Goal: Task Accomplishment & Management: Manage account settings

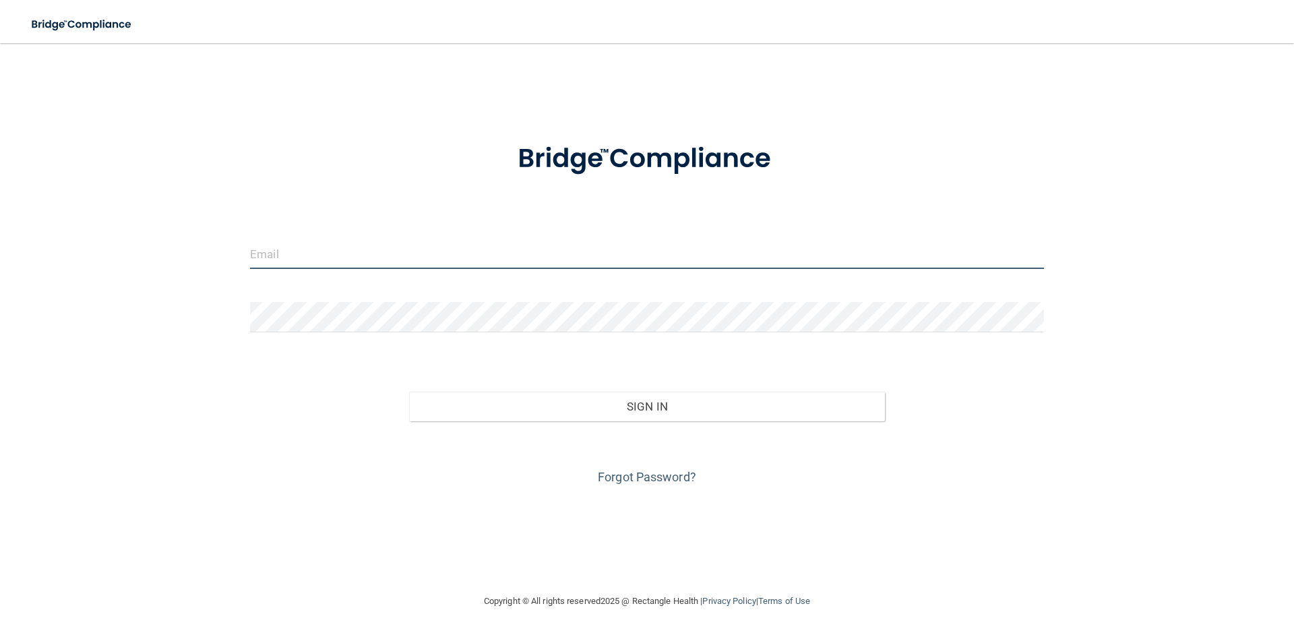
click at [464, 265] on input "email" at bounding box center [647, 254] width 794 height 30
type input "[EMAIL_ADDRESS][PERSON_NAME][DOMAIN_NAME]"
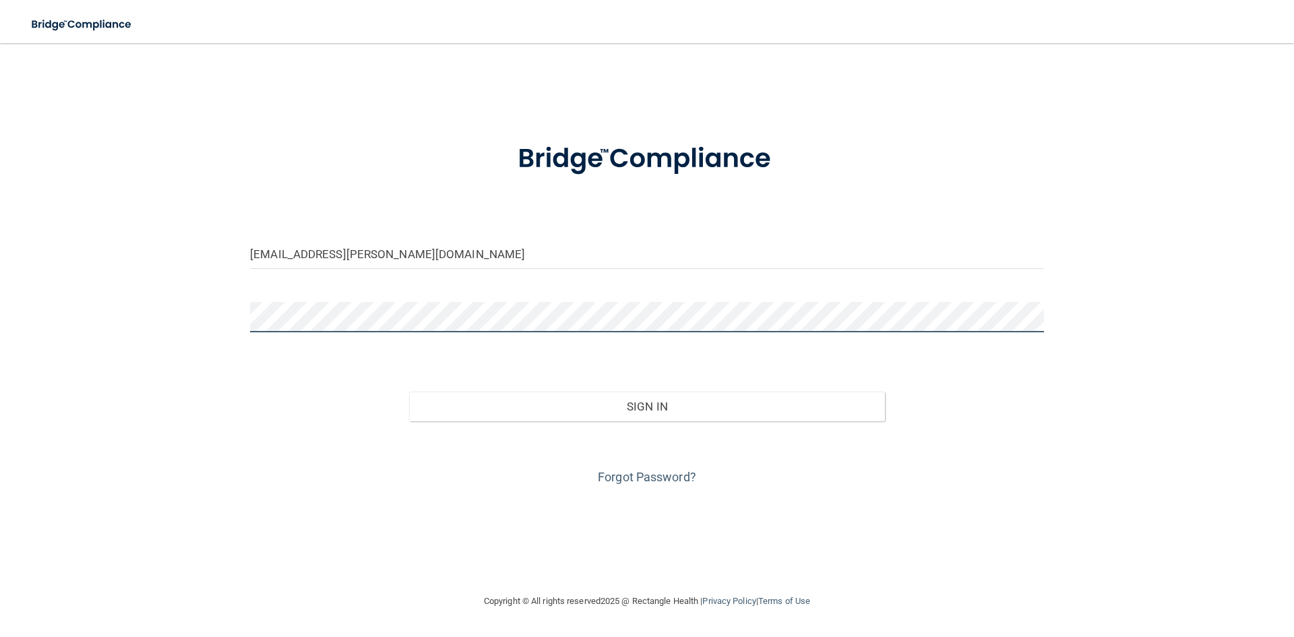
click at [376, 301] on form "[EMAIL_ADDRESS][PERSON_NAME][DOMAIN_NAME] Invalid email/password. You don't hav…" at bounding box center [647, 306] width 794 height 364
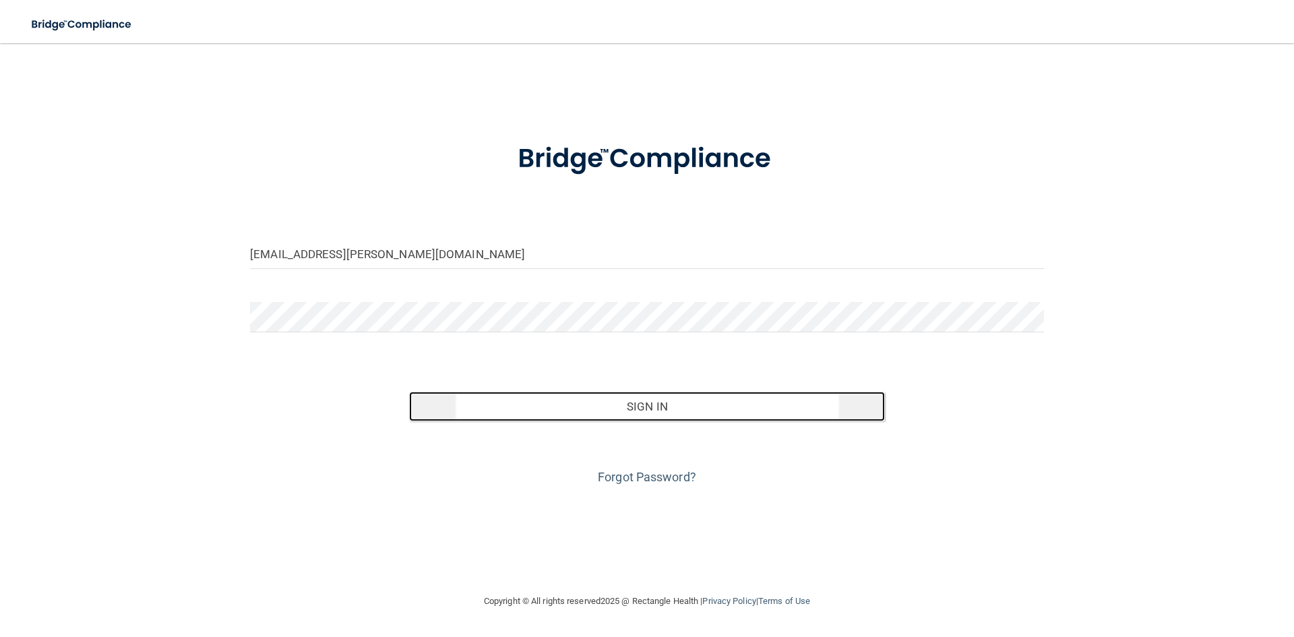
click at [619, 408] on button "Sign In" at bounding box center [647, 407] width 476 height 30
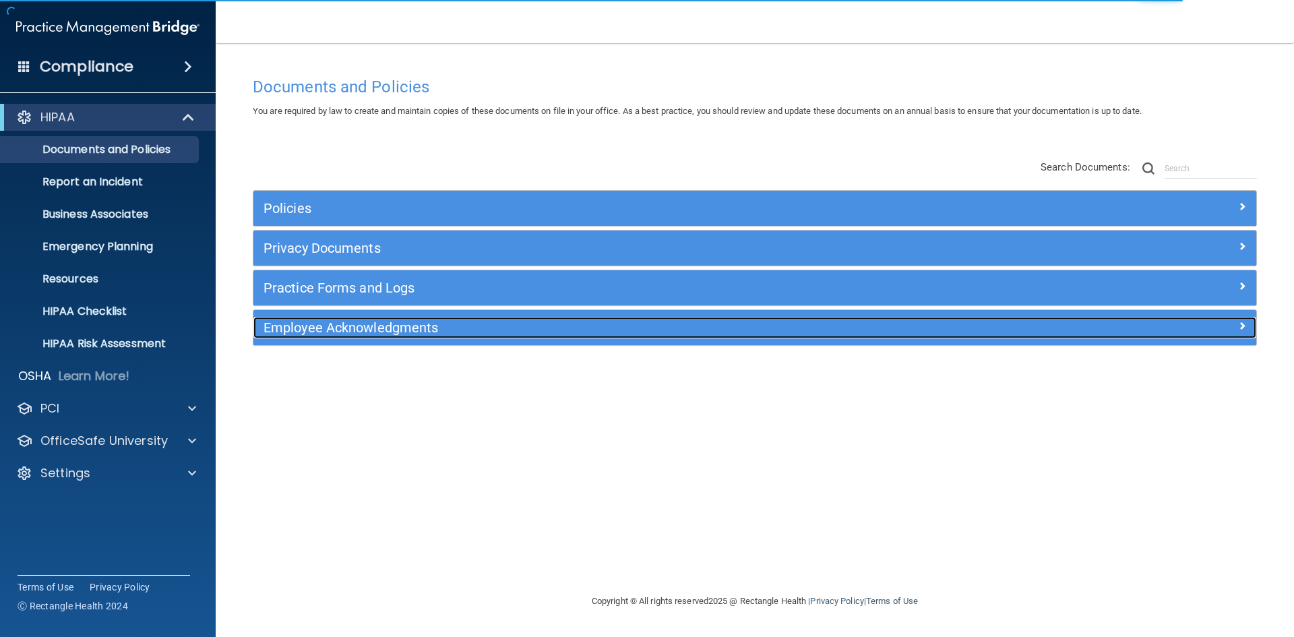
click at [395, 326] on h5 "Employee Acknowledgments" at bounding box center [629, 327] width 732 height 15
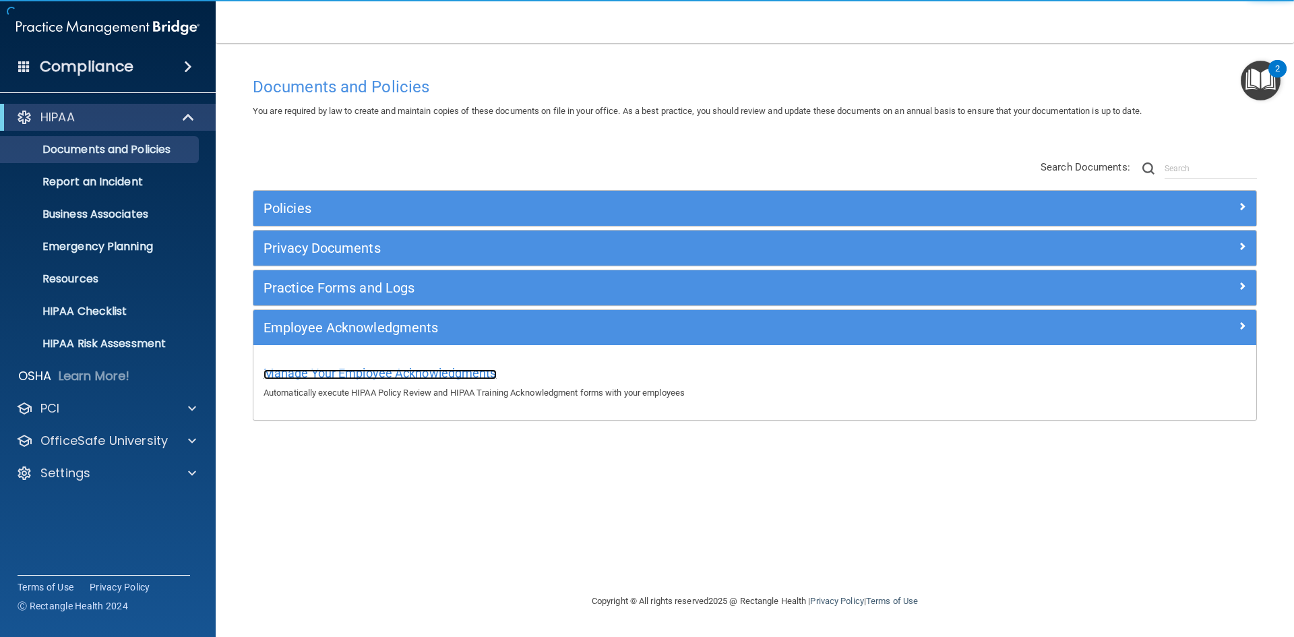
click at [388, 370] on span "Manage Your Employee Acknowledgments" at bounding box center [379, 373] width 233 height 14
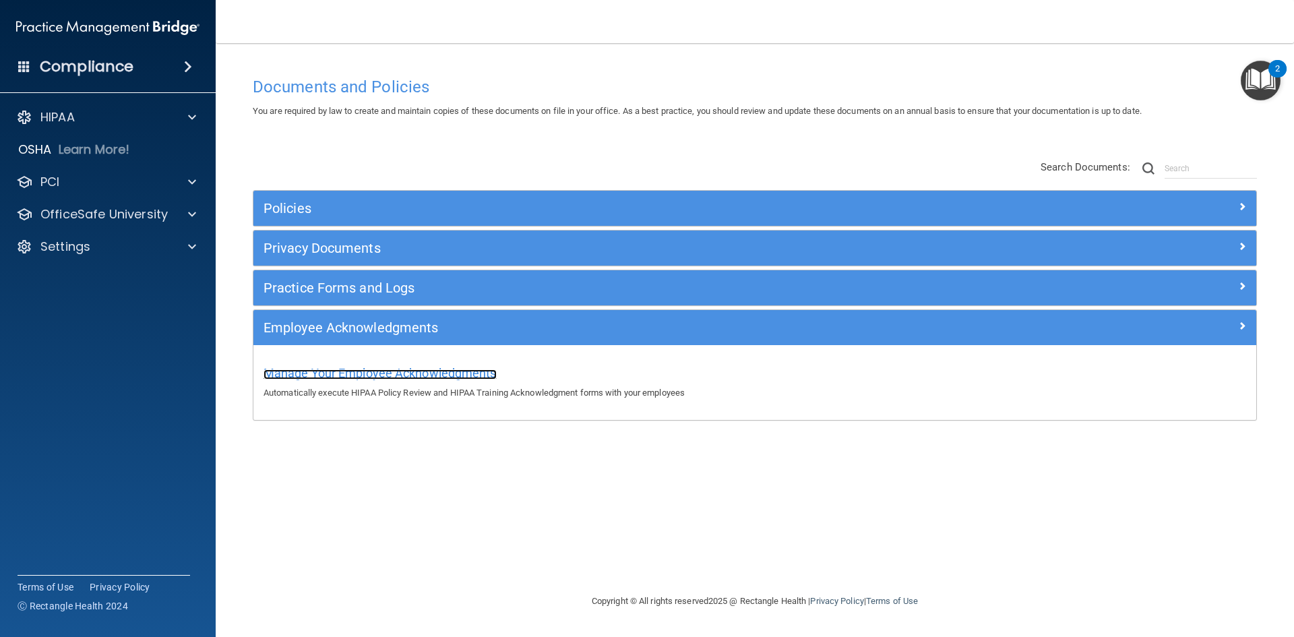
click at [484, 374] on span "Manage Your Employee Acknowledgments" at bounding box center [379, 373] width 233 height 14
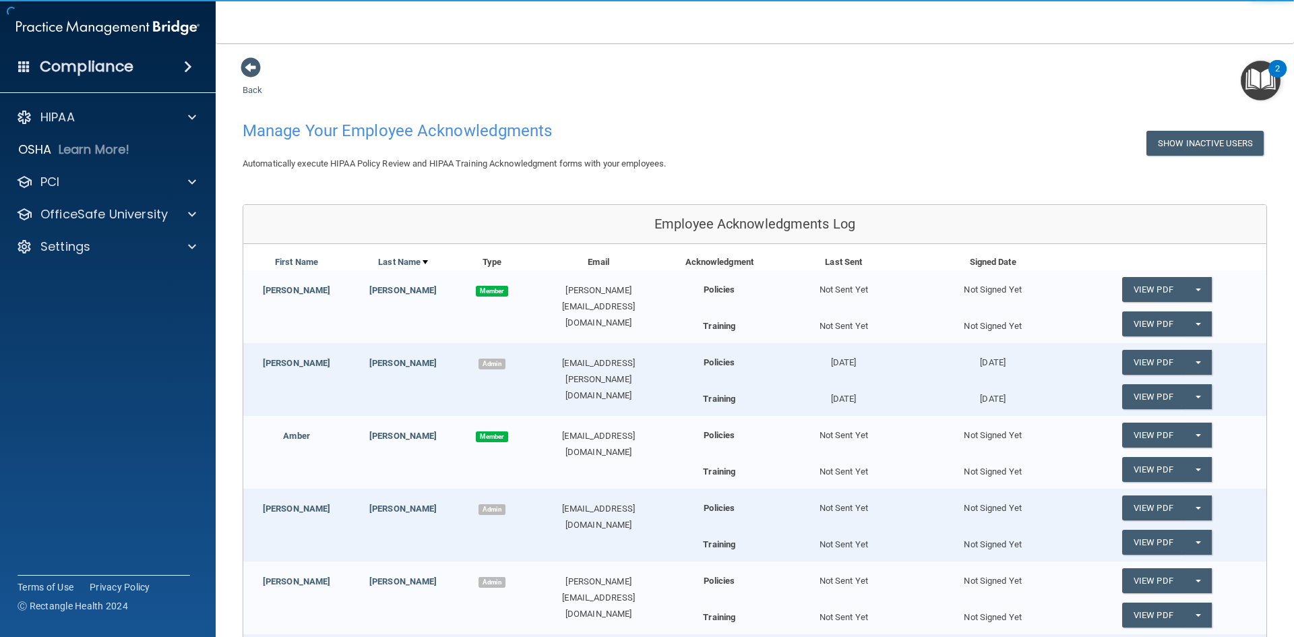
scroll to position [67, 0]
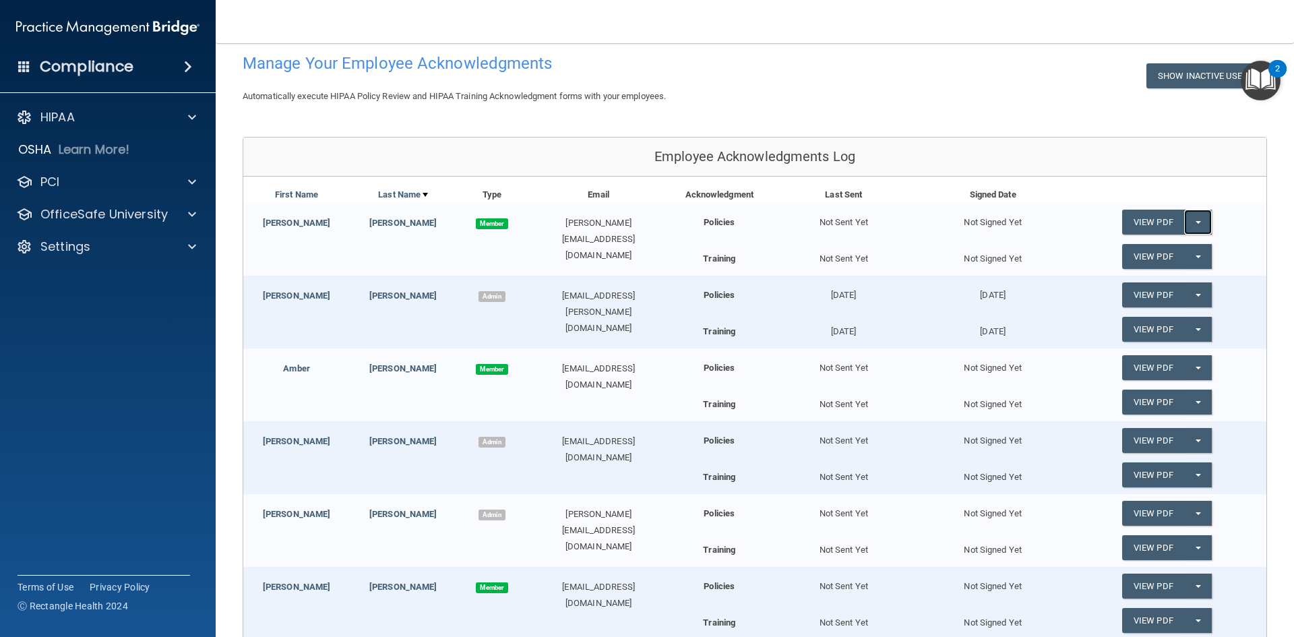
click at [1192, 219] on button "Split button!" at bounding box center [1198, 222] width 28 height 25
click at [1166, 254] on link "Send Acknowledgment" at bounding box center [1180, 249] width 117 height 20
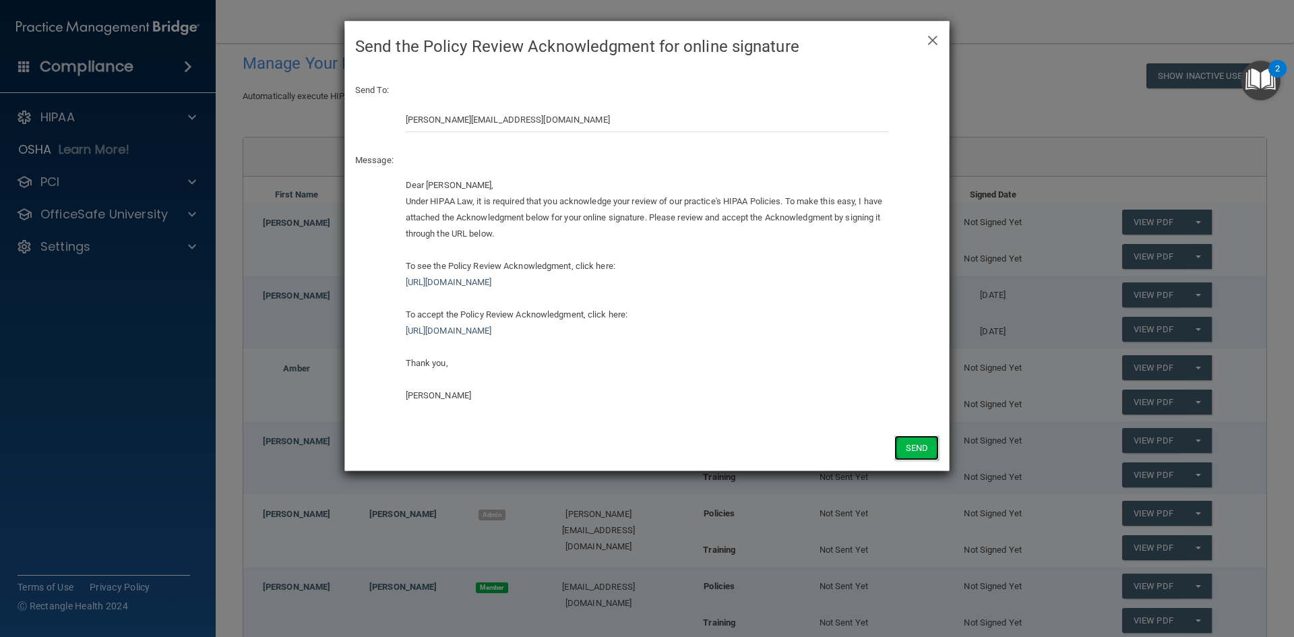
click at [915, 445] on button "Send" at bounding box center [916, 447] width 44 height 25
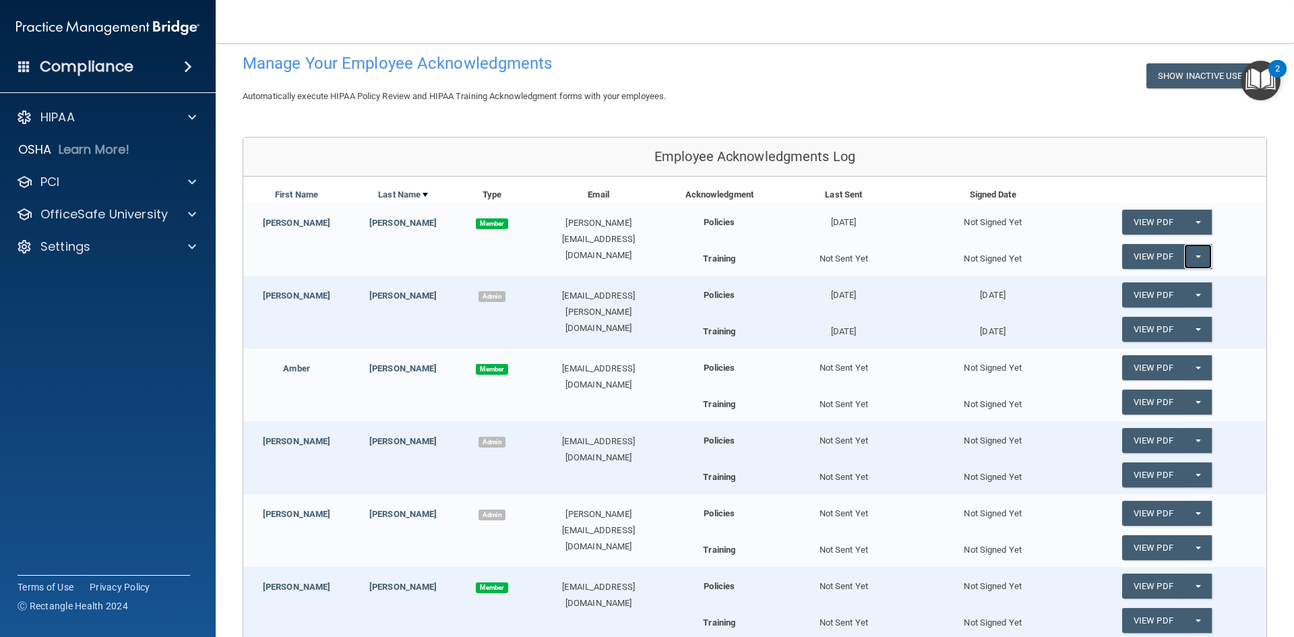
click at [1193, 257] on button "Split button!" at bounding box center [1198, 256] width 28 height 25
click at [1185, 291] on link "Send Acknowledgment PDF" at bounding box center [1189, 284] width 135 height 20
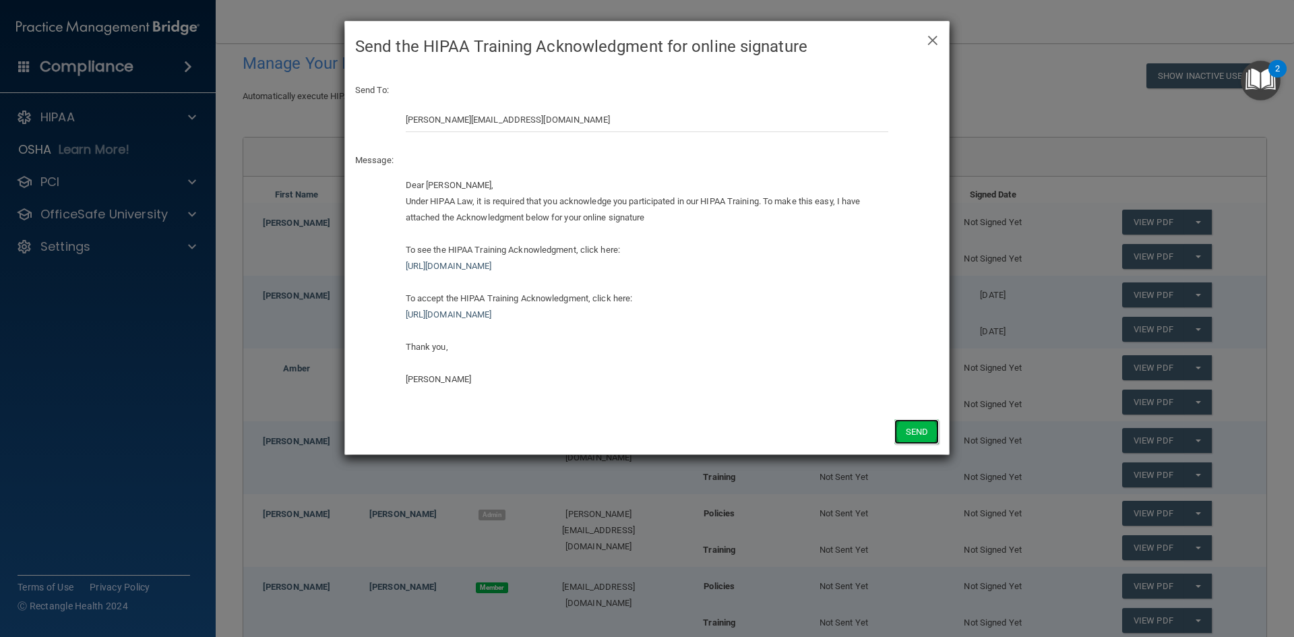
click at [920, 439] on button "Send" at bounding box center [916, 431] width 44 height 25
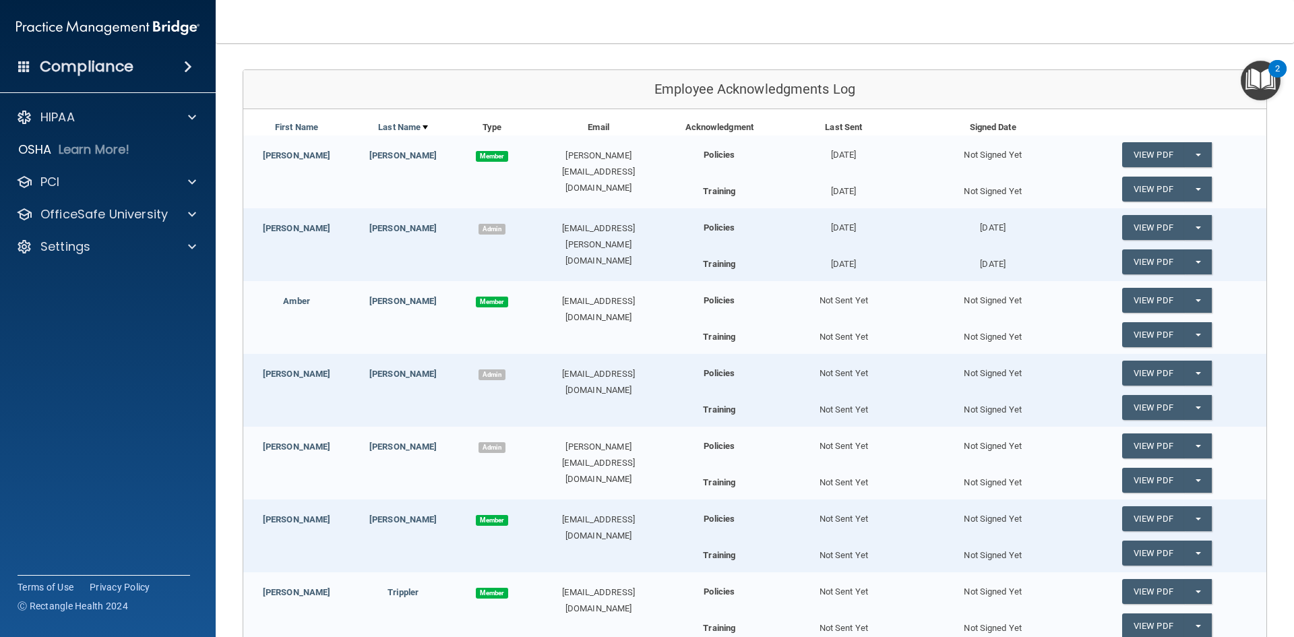
scroll to position [202, 0]
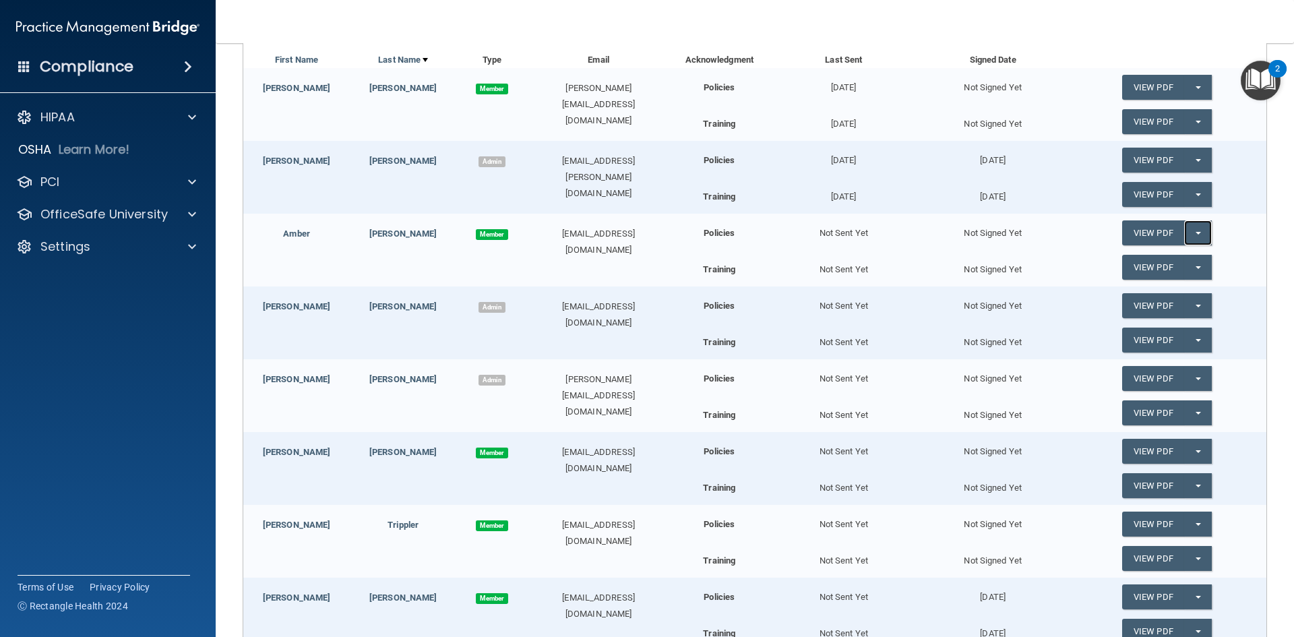
click at [1194, 232] on button "Split button!" at bounding box center [1198, 232] width 28 height 25
click at [1187, 270] on link "Send Acknowledgment" at bounding box center [1180, 260] width 117 height 20
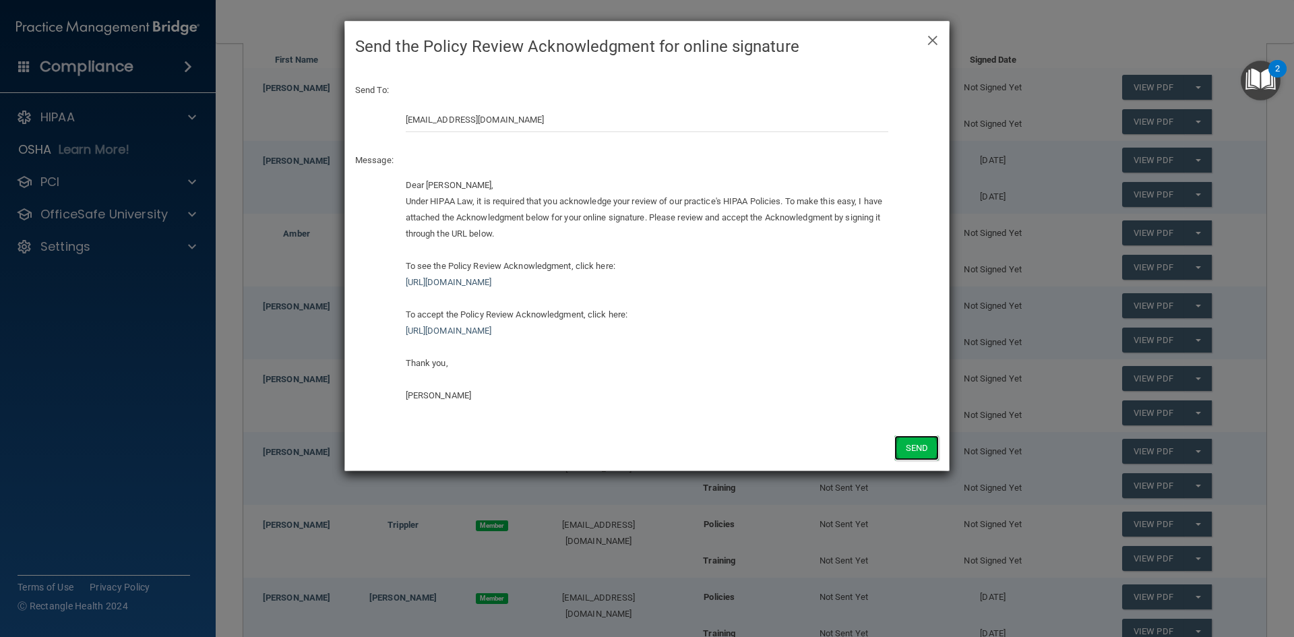
click at [923, 442] on button "Send" at bounding box center [916, 447] width 44 height 25
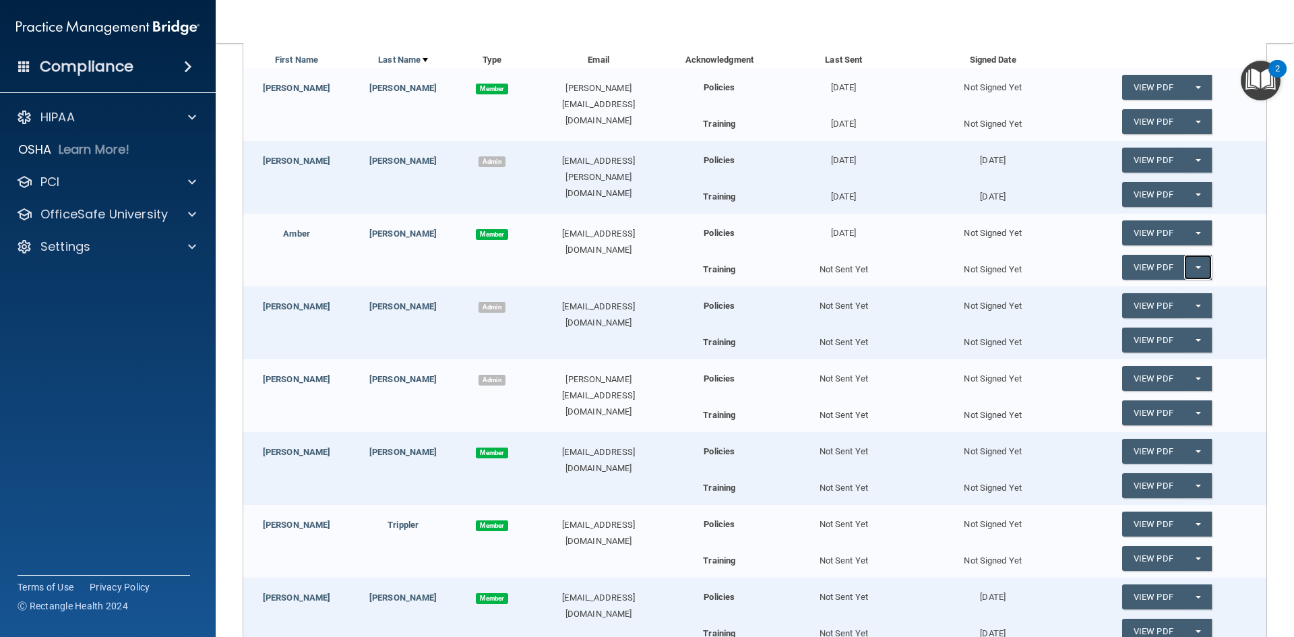
click at [1196, 261] on button "Split button!" at bounding box center [1198, 267] width 28 height 25
click at [1190, 288] on link "Send Acknowledgment PDF" at bounding box center [1189, 294] width 135 height 20
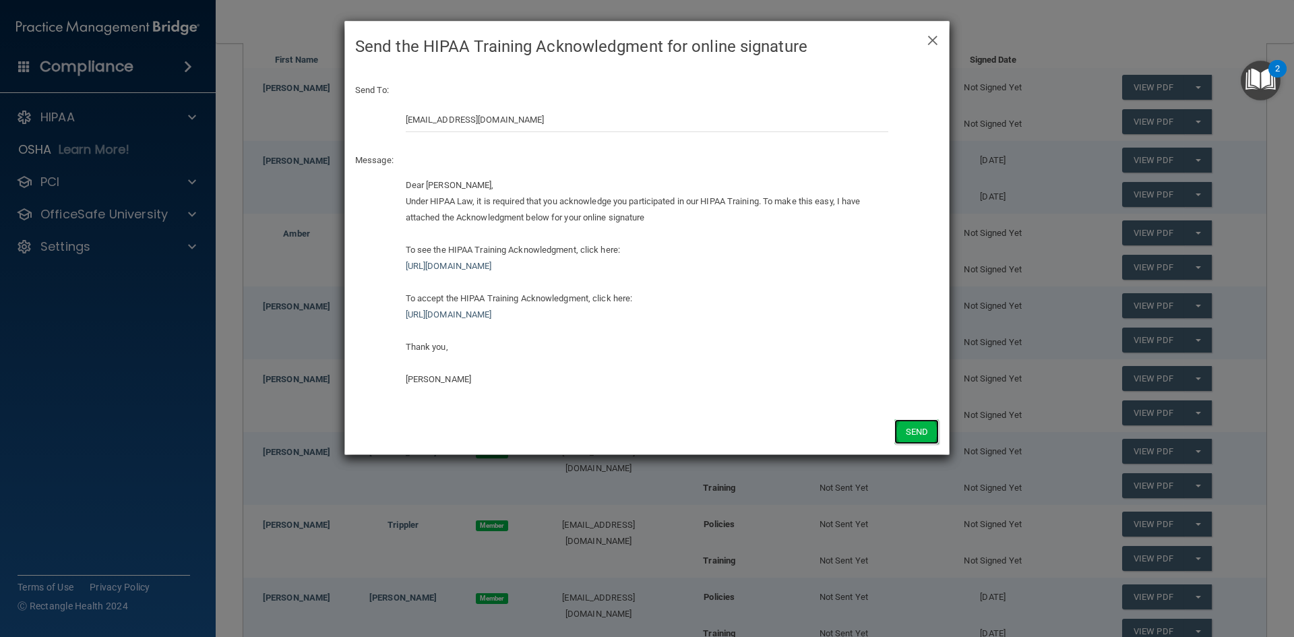
click at [908, 427] on button "Send" at bounding box center [916, 431] width 44 height 25
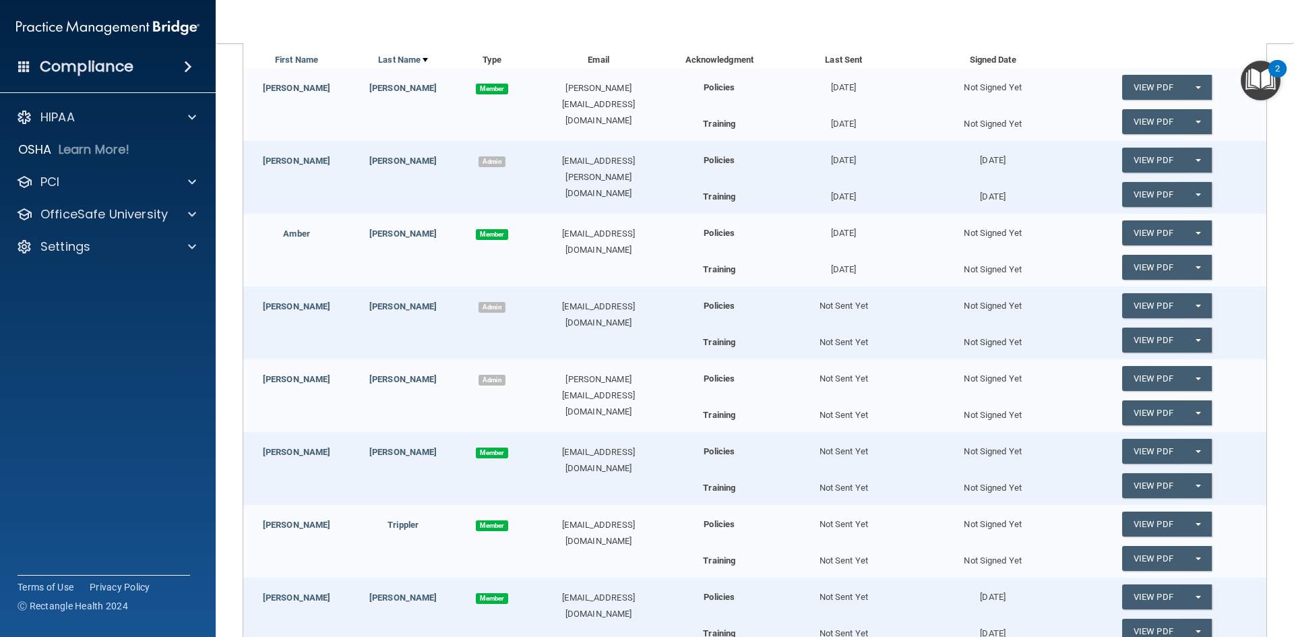
scroll to position [270, 0]
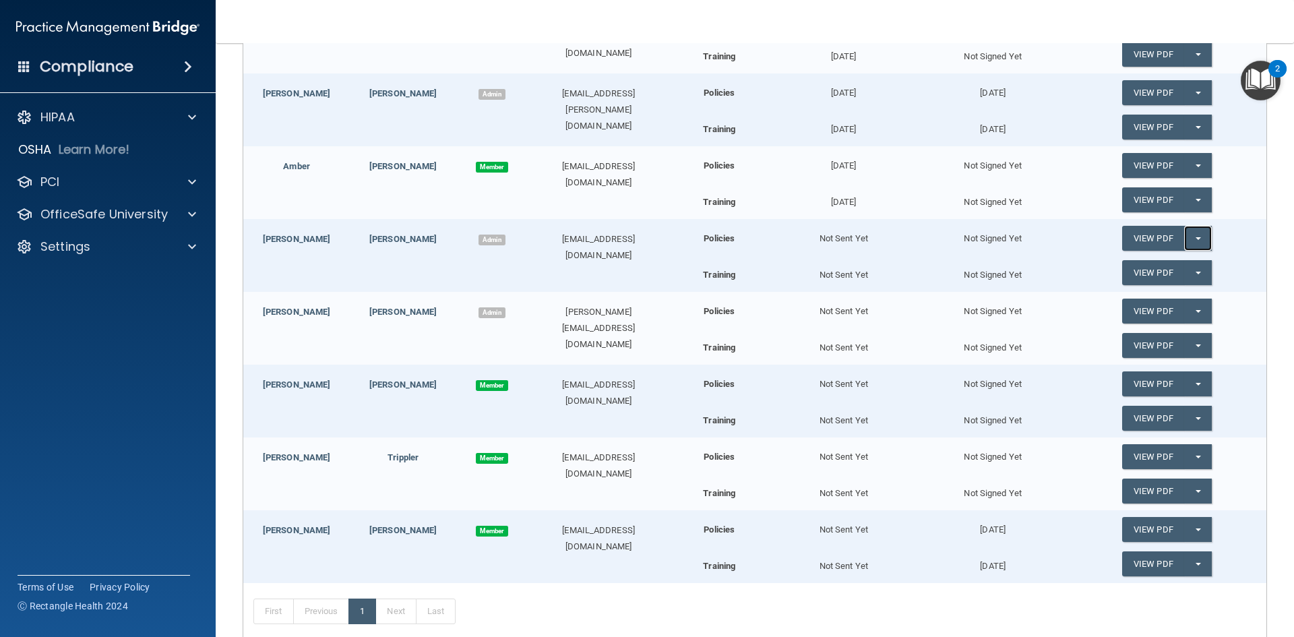
click at [1190, 233] on button "Split button!" at bounding box center [1198, 238] width 28 height 25
click at [1185, 255] on link "Send Acknowledgment" at bounding box center [1180, 265] width 117 height 20
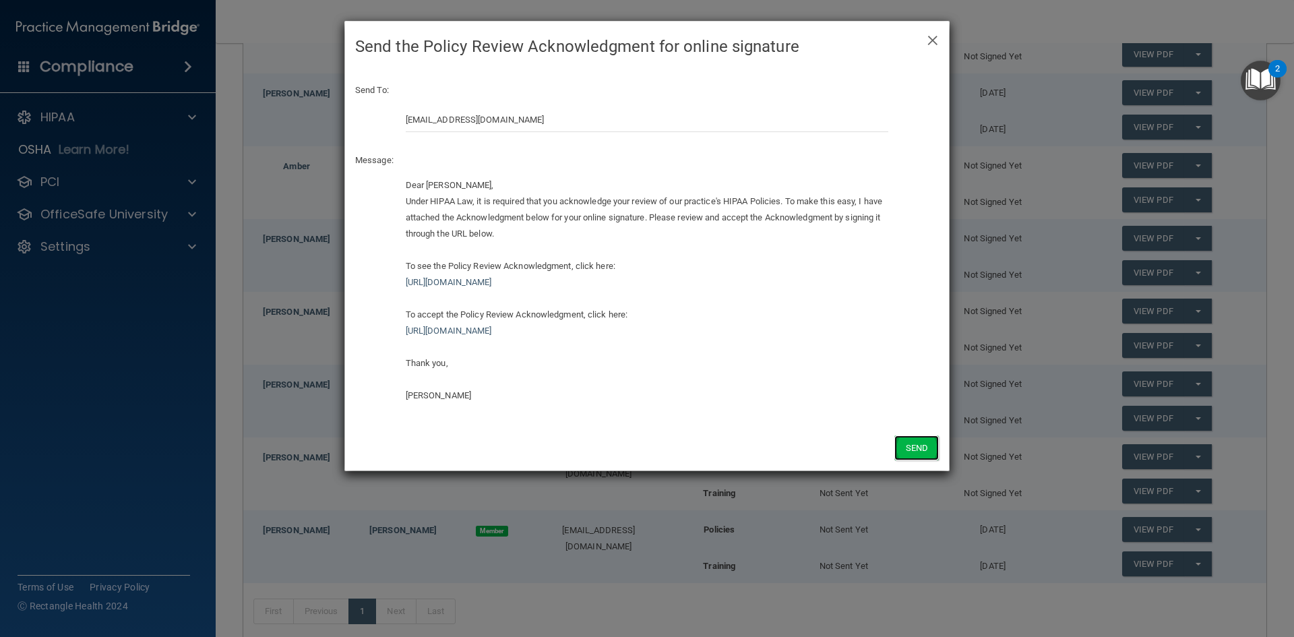
click at [922, 446] on button "Send" at bounding box center [916, 447] width 44 height 25
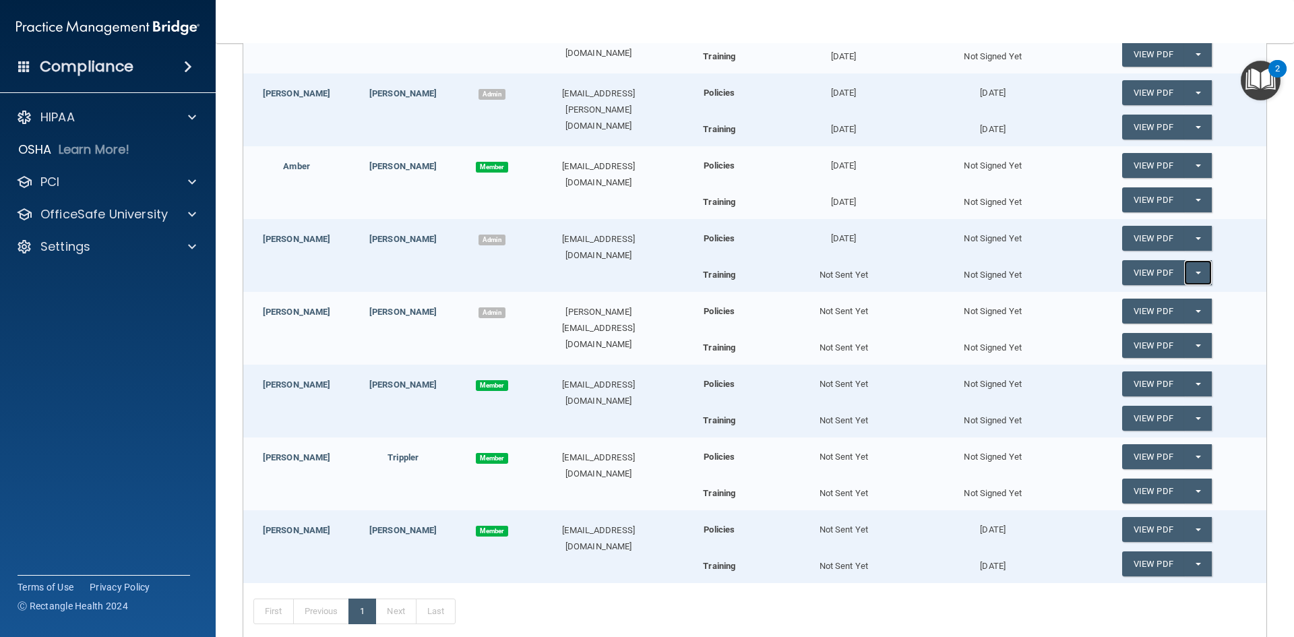
click at [1197, 266] on button "Split button!" at bounding box center [1198, 272] width 28 height 25
click at [1176, 299] on link "Send Acknowledgment PDF" at bounding box center [1189, 300] width 135 height 20
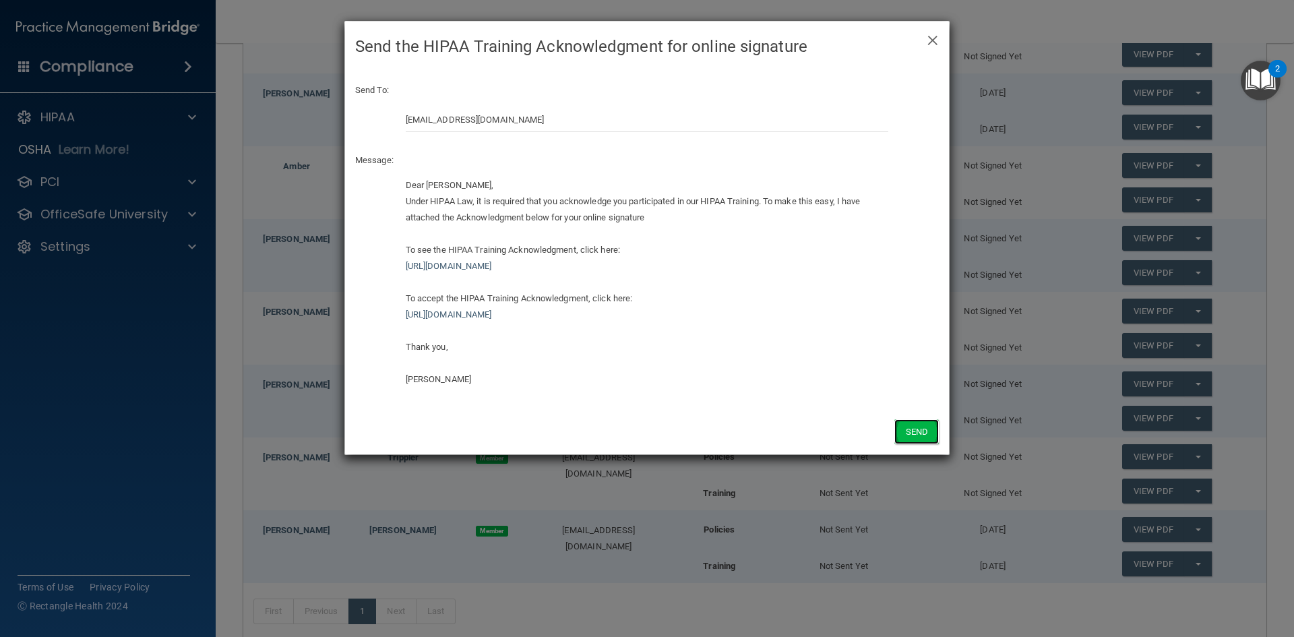
click at [919, 425] on button "Send" at bounding box center [916, 431] width 44 height 25
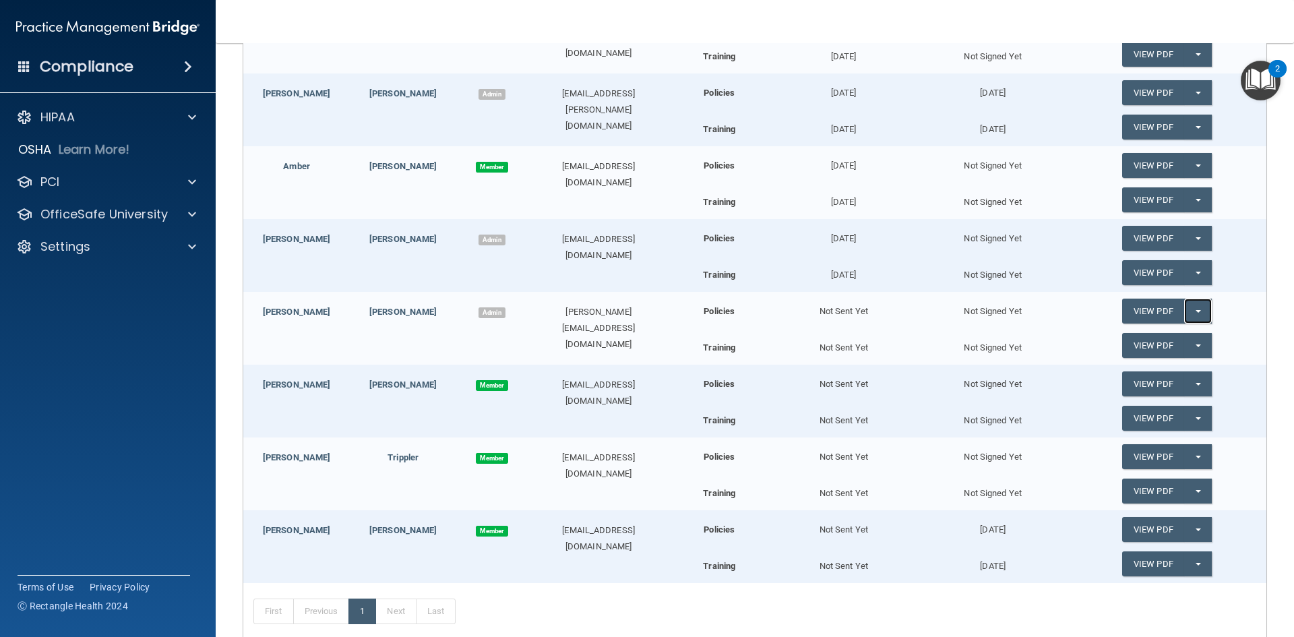
click at [1193, 305] on button "Split button!" at bounding box center [1198, 311] width 28 height 25
click at [1186, 333] on link "Send Acknowledgment" at bounding box center [1180, 338] width 117 height 20
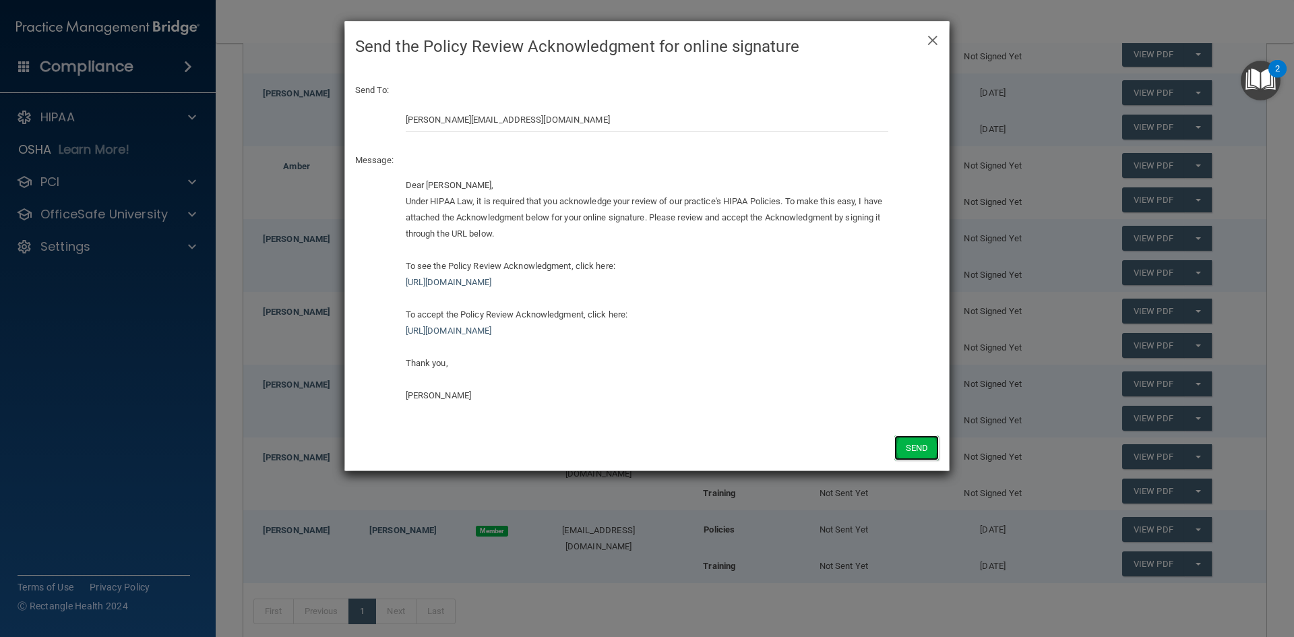
click at [918, 452] on button "Send" at bounding box center [916, 447] width 44 height 25
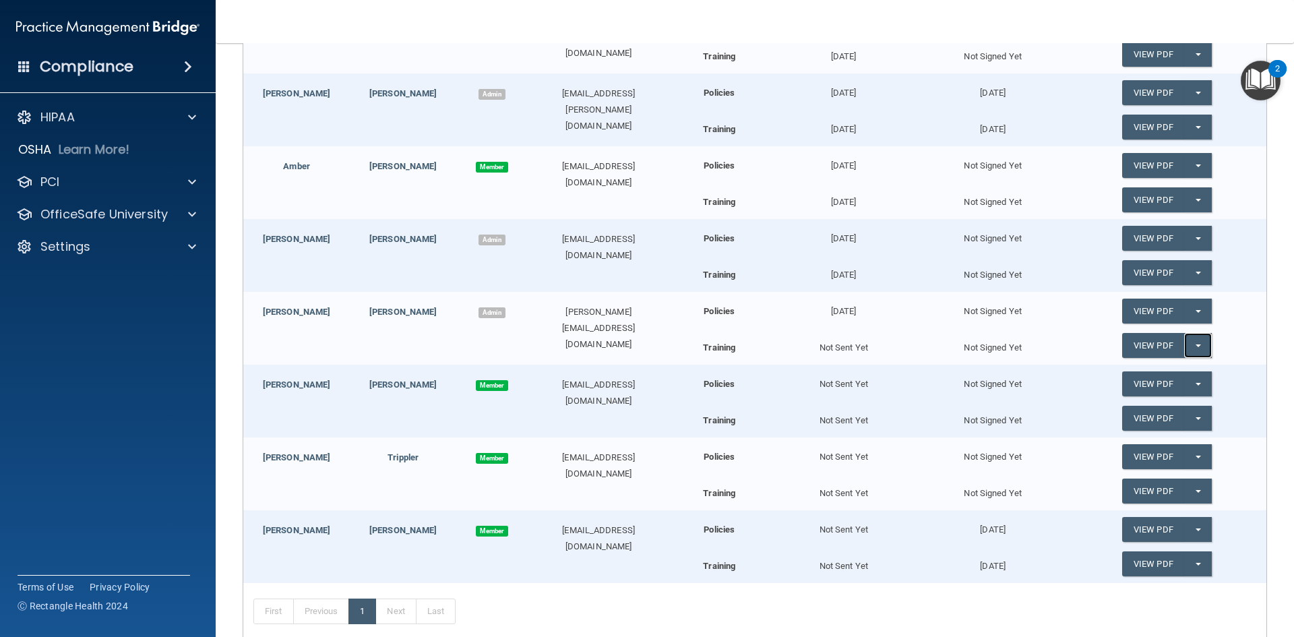
click at [1184, 346] on button "Split button!" at bounding box center [1198, 345] width 28 height 25
click at [1175, 376] on link "Send Acknowledgment PDF" at bounding box center [1189, 373] width 135 height 20
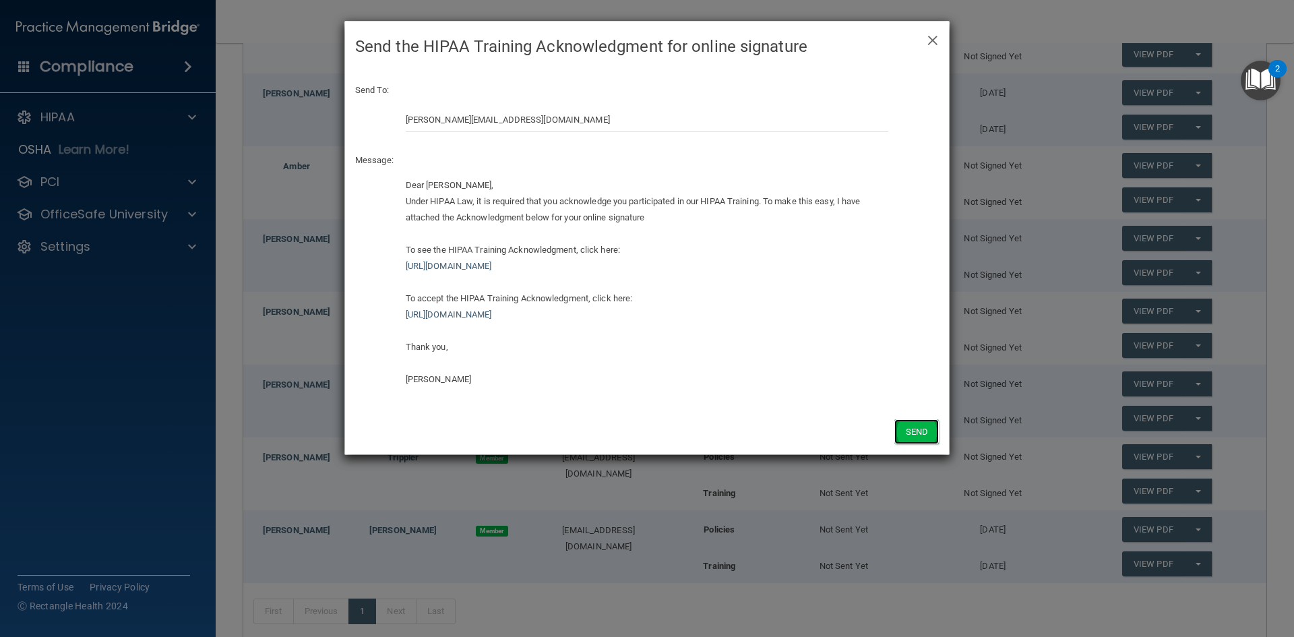
click at [914, 431] on button "Send" at bounding box center [916, 431] width 44 height 25
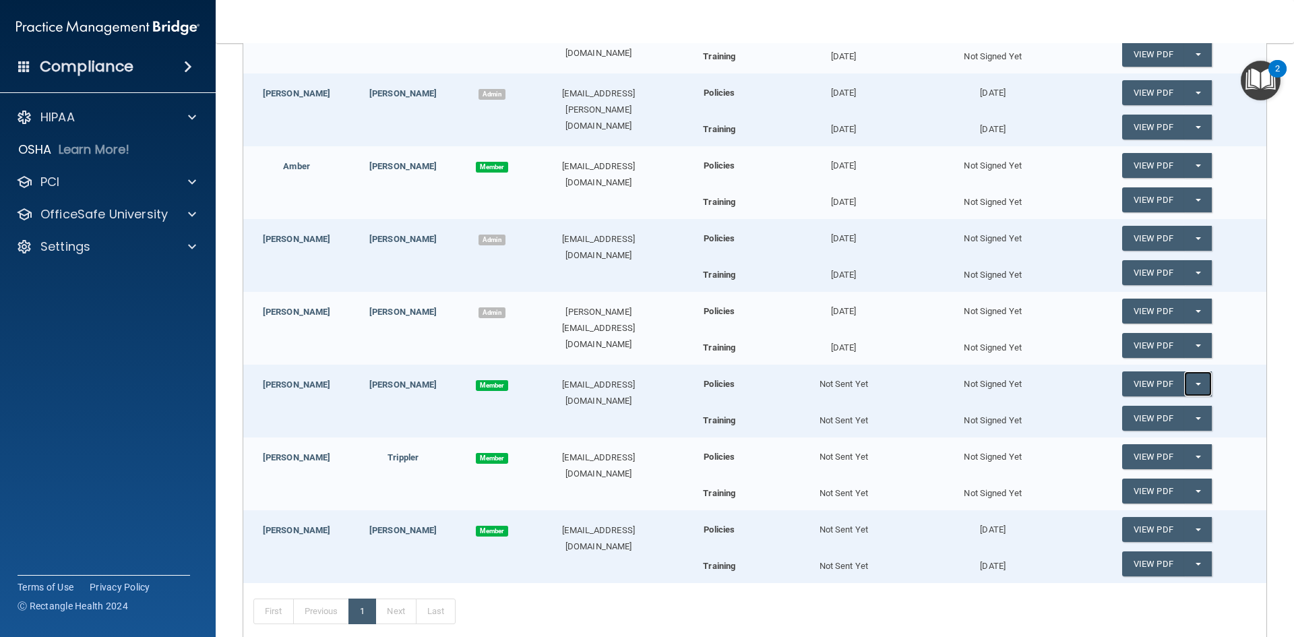
click at [1193, 384] on button "Split button!" at bounding box center [1198, 383] width 28 height 25
click at [1185, 404] on link "Send Acknowledgment" at bounding box center [1180, 411] width 117 height 20
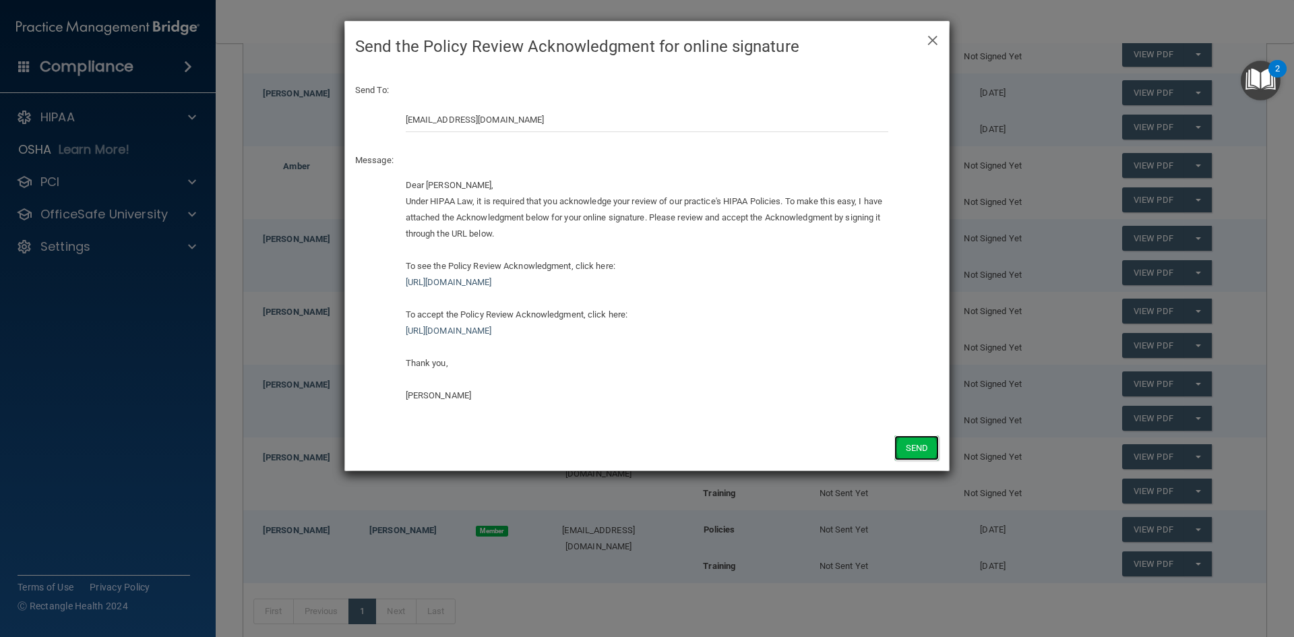
click at [933, 453] on button "Send" at bounding box center [916, 447] width 44 height 25
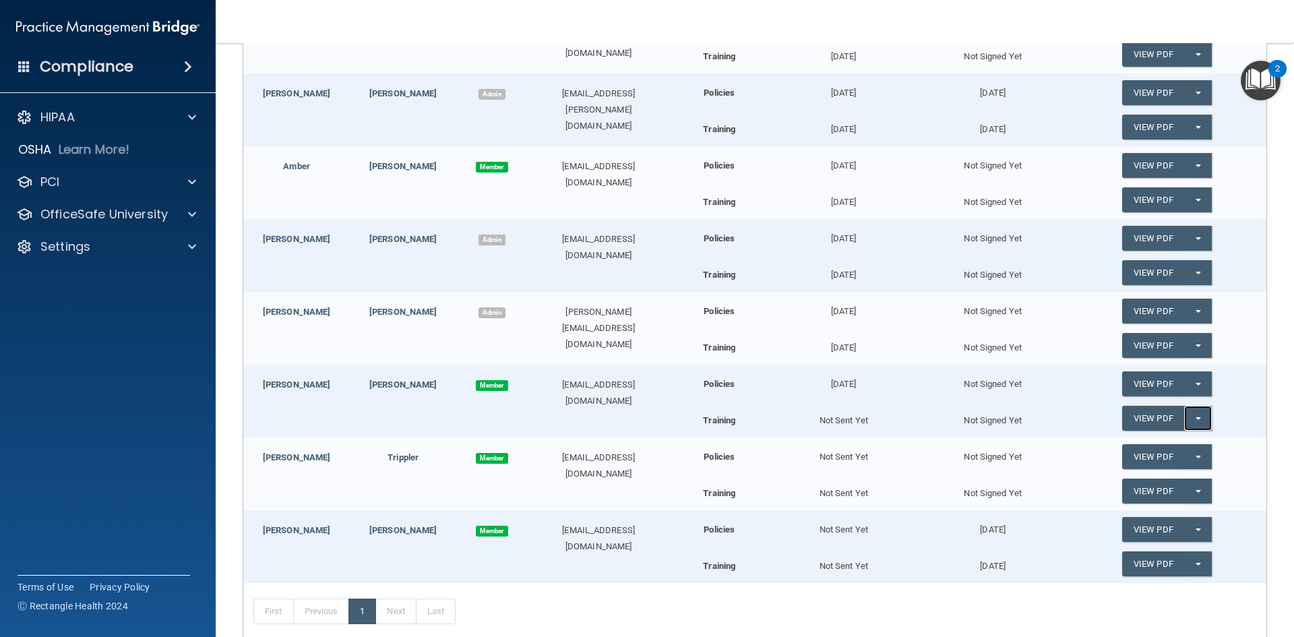
click at [1184, 420] on button "Split button!" at bounding box center [1198, 418] width 28 height 25
click at [1148, 447] on link "Send Acknowledgment PDF" at bounding box center [1189, 445] width 135 height 20
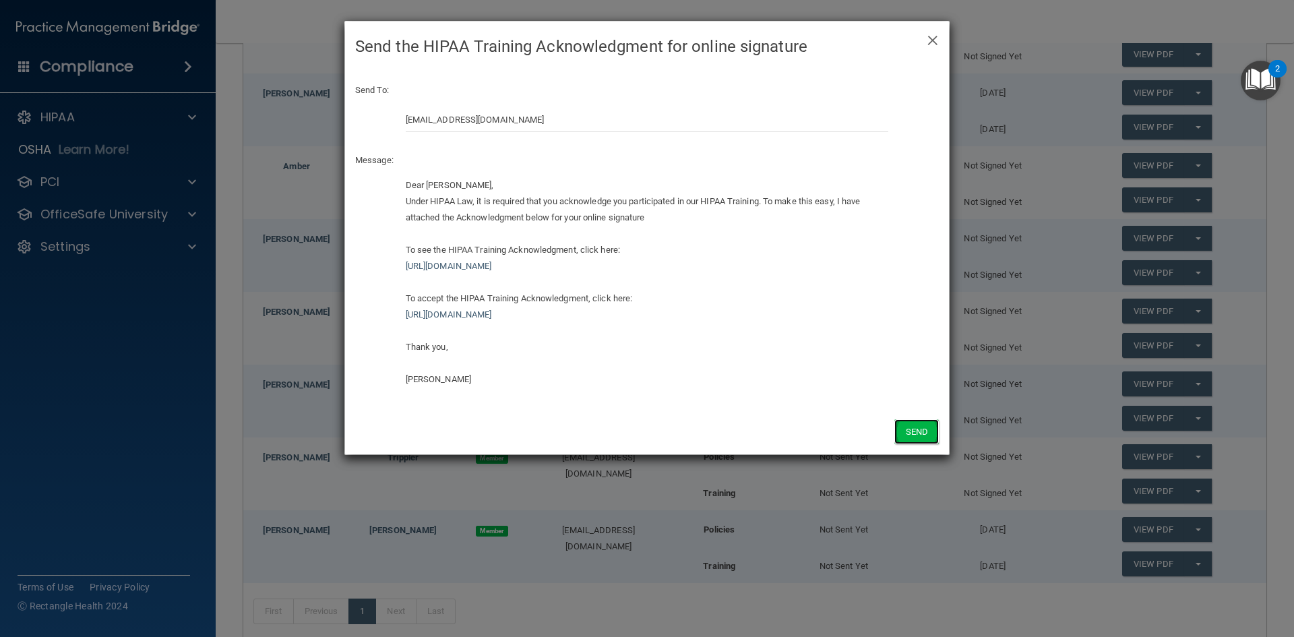
click at [927, 430] on button "Send" at bounding box center [916, 431] width 44 height 25
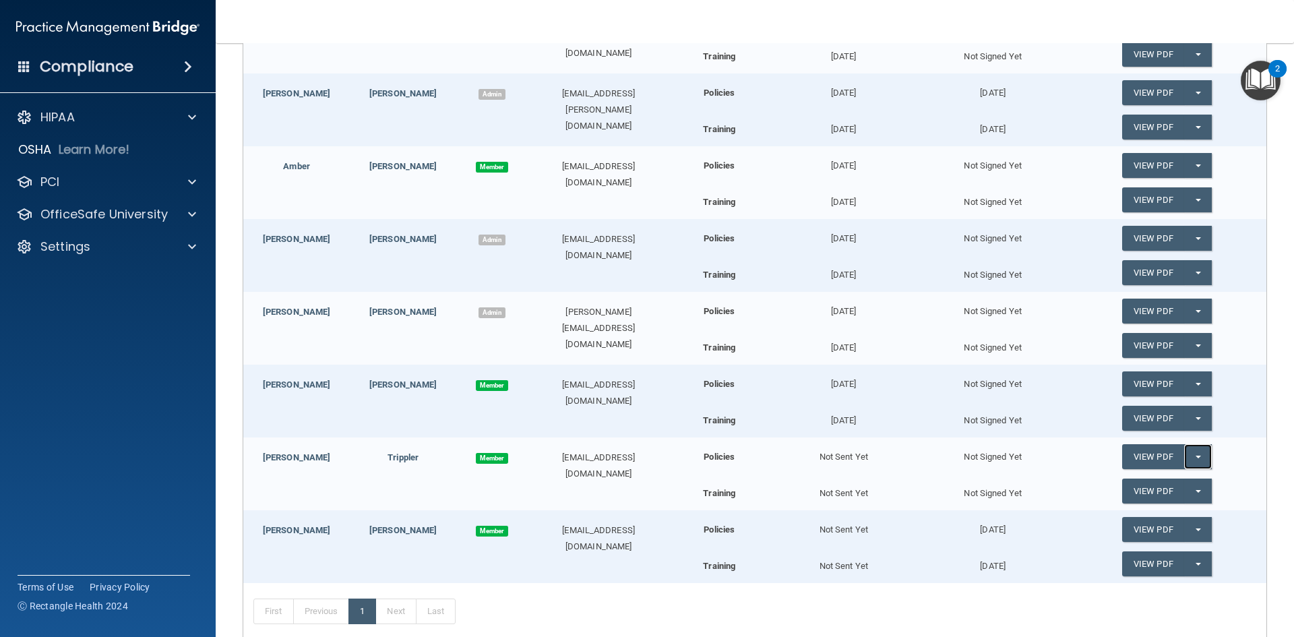
click at [1185, 451] on button "Split button!" at bounding box center [1198, 456] width 28 height 25
click at [1131, 476] on link "Send Acknowledgment" at bounding box center [1180, 484] width 117 height 20
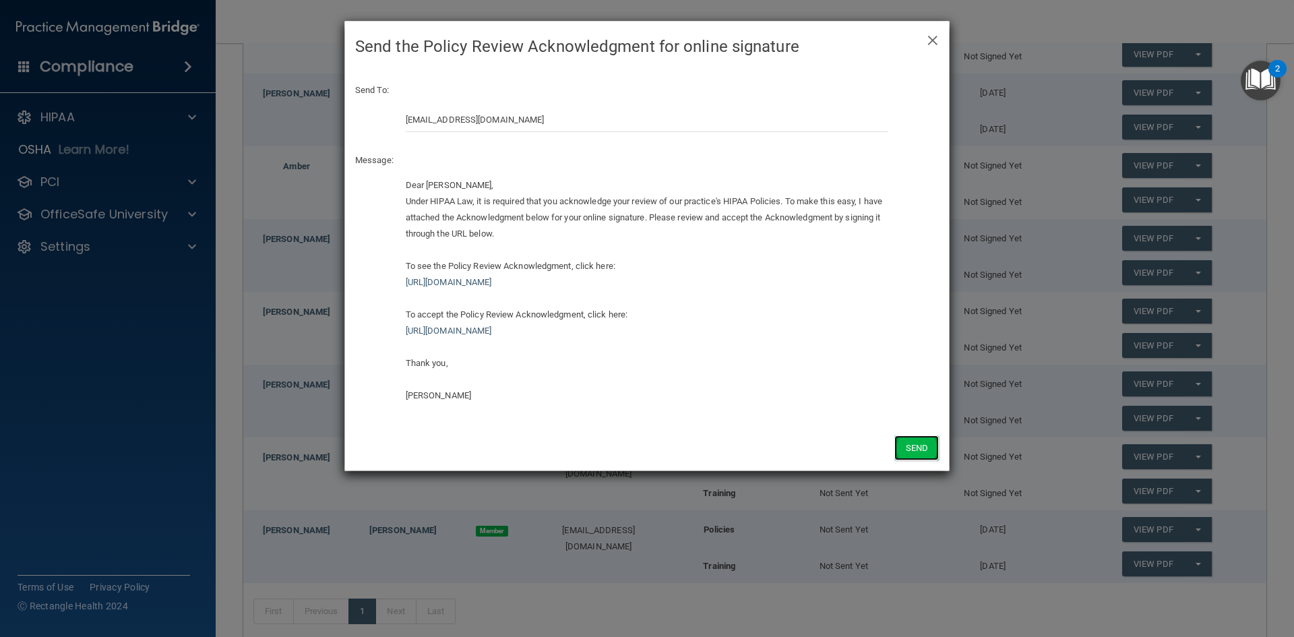
click at [923, 451] on button "Send" at bounding box center [916, 447] width 44 height 25
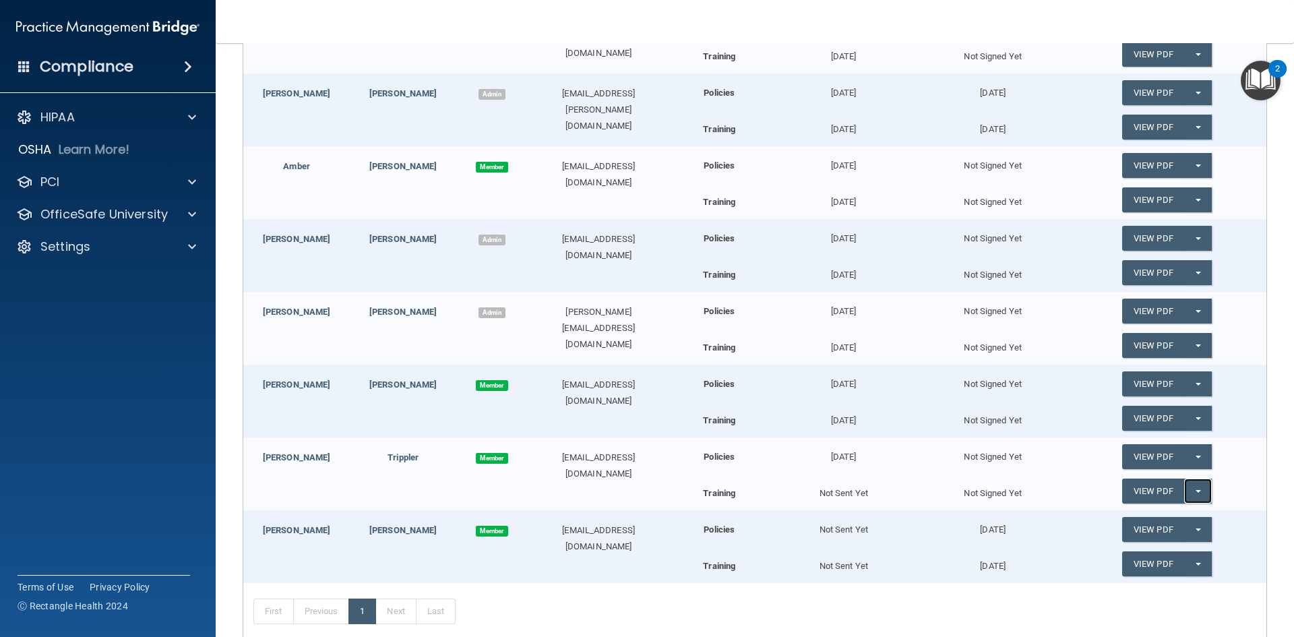
click at [1187, 489] on button "Split button!" at bounding box center [1198, 490] width 28 height 25
click at [1147, 511] on link "Send Acknowledgment PDF" at bounding box center [1189, 518] width 135 height 20
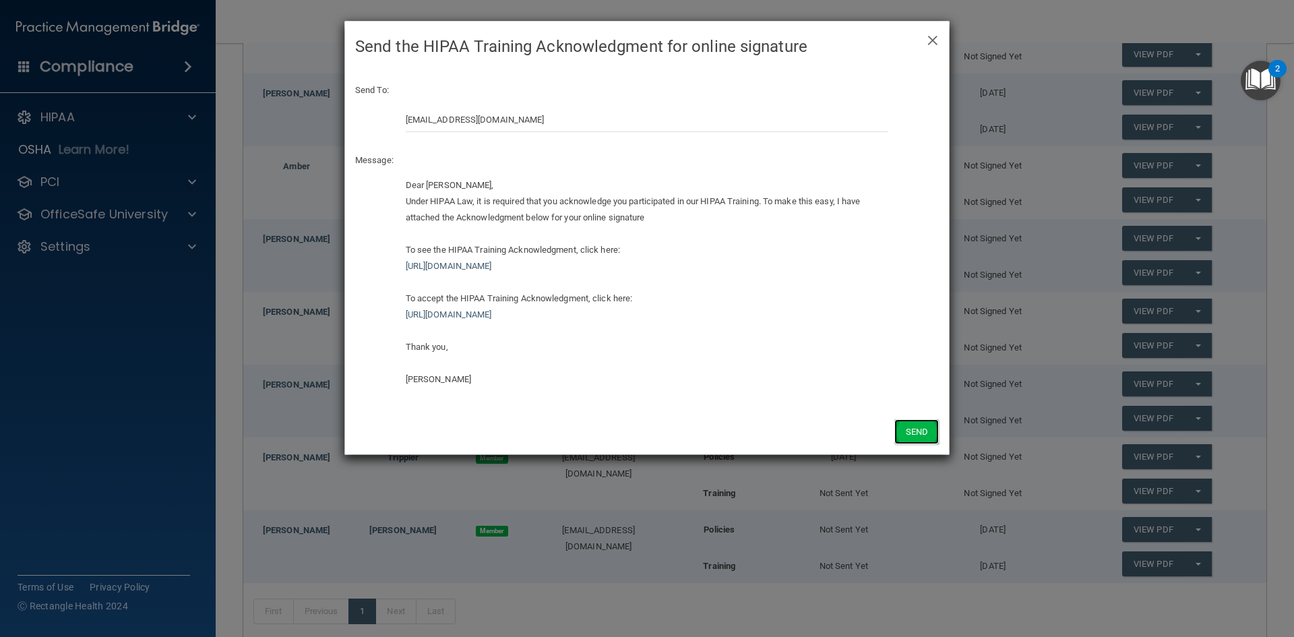
click at [920, 428] on button "Send" at bounding box center [916, 431] width 44 height 25
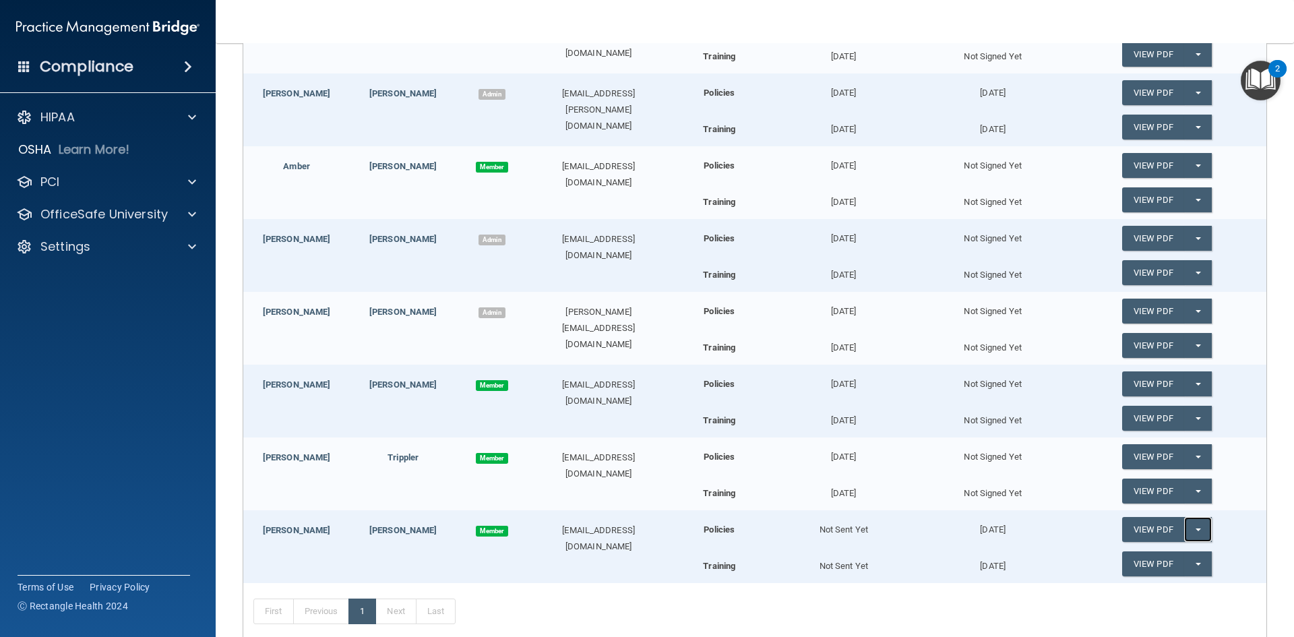
click at [1184, 527] on button "Split button!" at bounding box center [1198, 529] width 28 height 25
click at [1170, 565] on link "Update Acknowledgment" at bounding box center [1184, 556] width 124 height 20
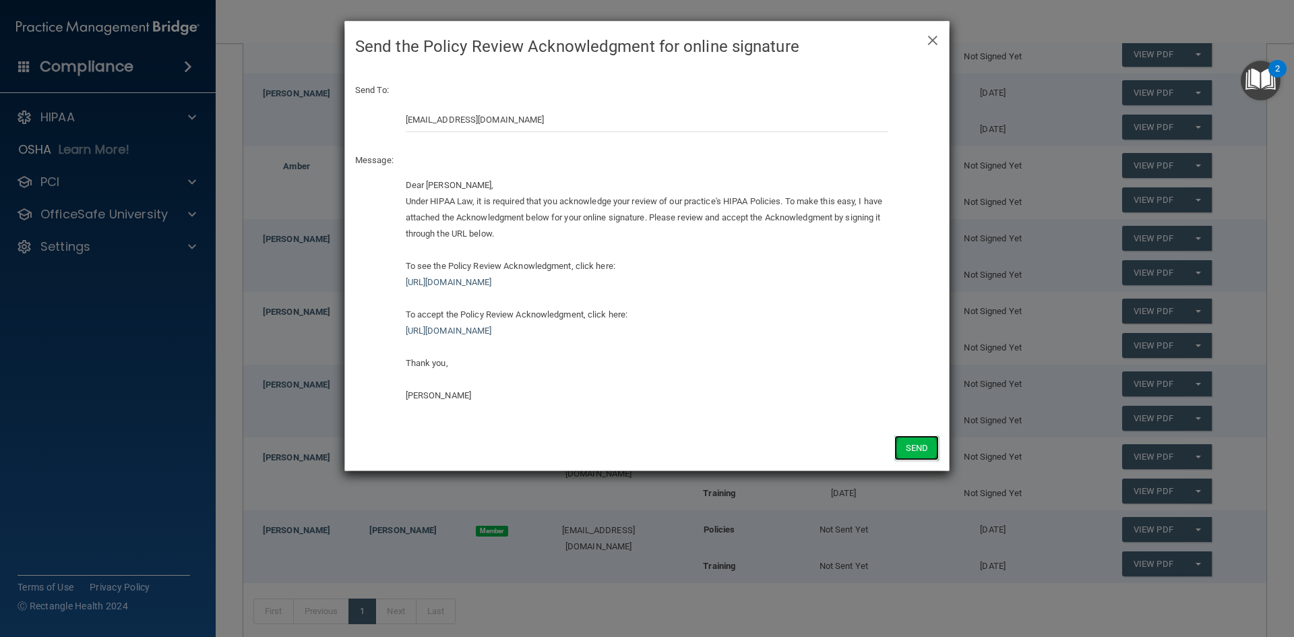
click at [937, 449] on button "Send" at bounding box center [916, 447] width 44 height 25
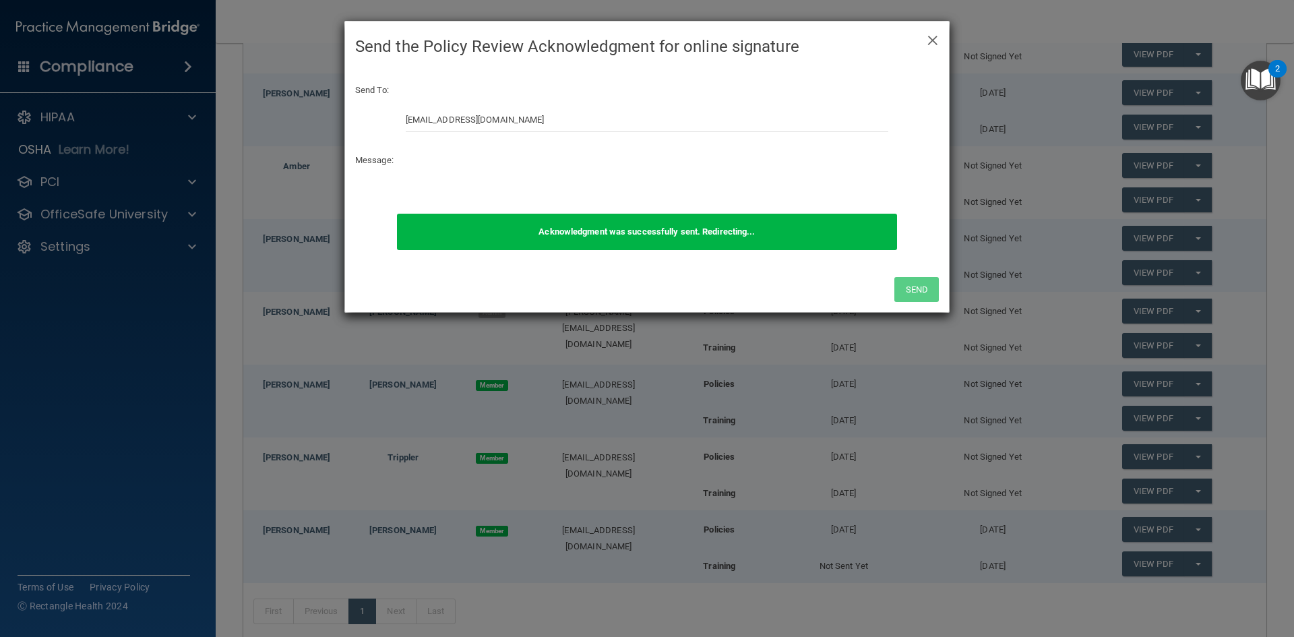
click at [1179, 559] on div "× Close Send the Policy Review Acknowledgment for online signature Send To: [EM…" at bounding box center [647, 318] width 1294 height 637
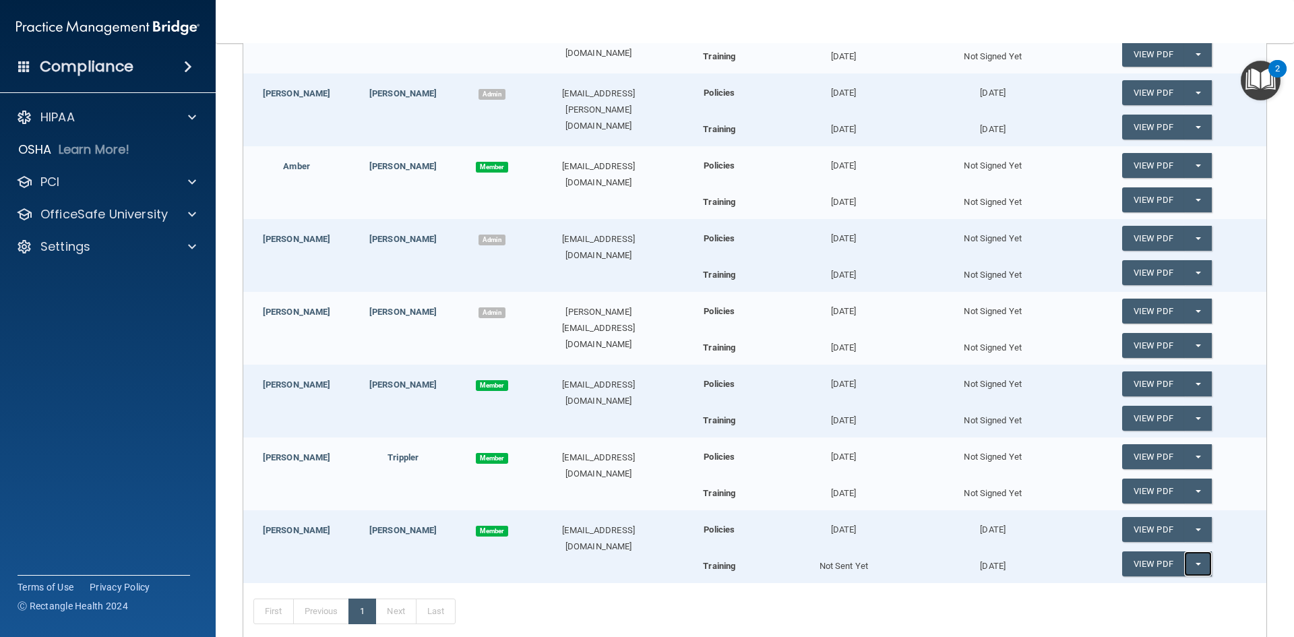
click at [1187, 566] on button "Split button!" at bounding box center [1198, 563] width 28 height 25
click at [1167, 586] on link "Update Acknowledgment" at bounding box center [1184, 591] width 124 height 20
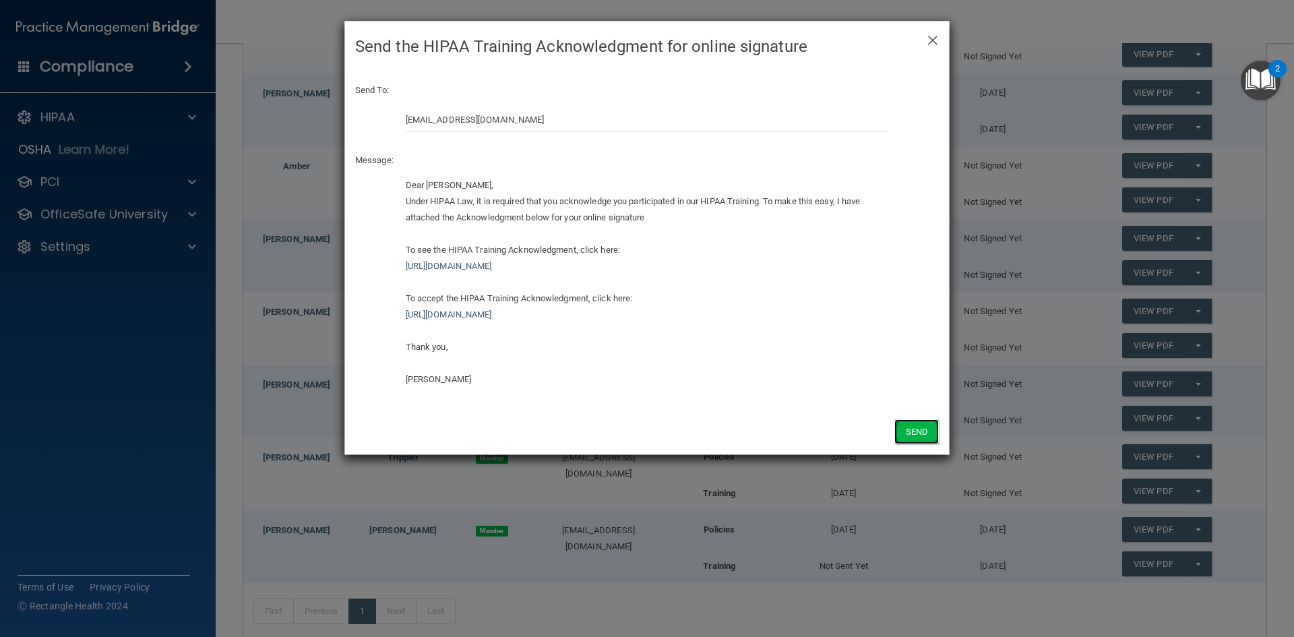
click at [926, 433] on button "Send" at bounding box center [916, 431] width 44 height 25
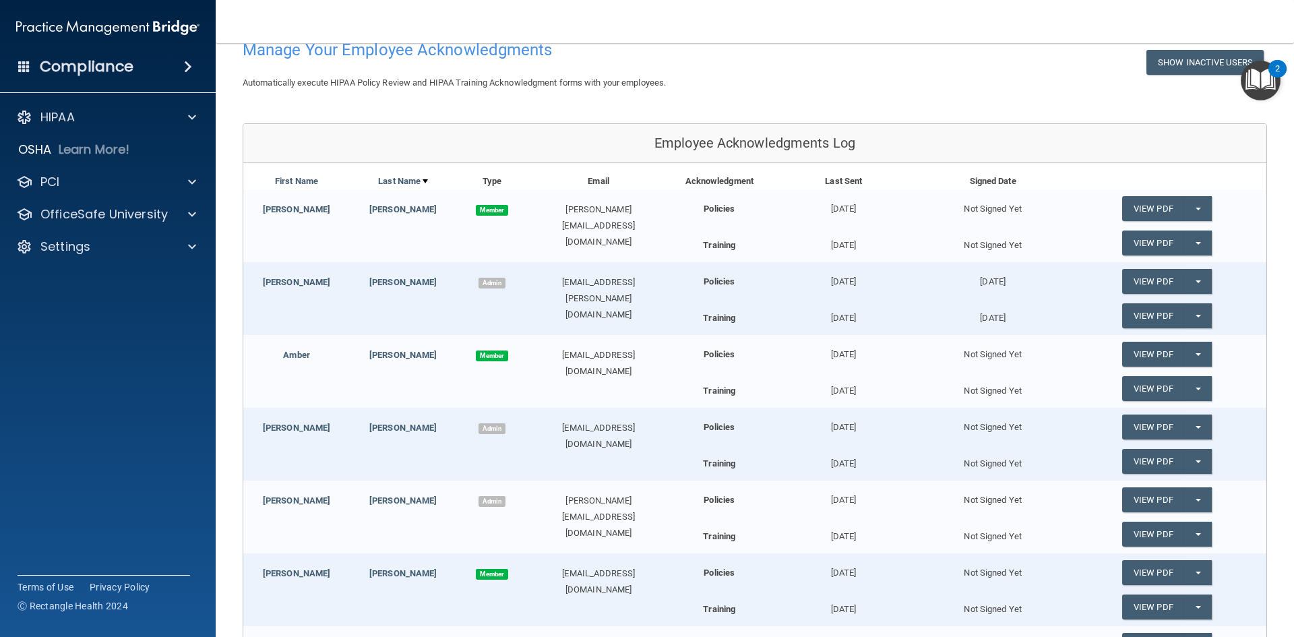
scroll to position [67, 0]
